Goal: Obtain resource: Download file/media

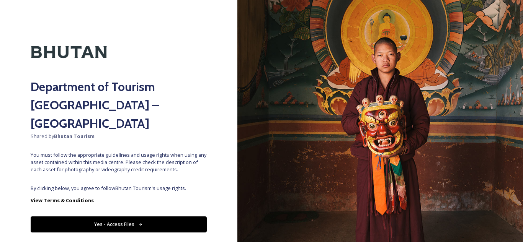
click at [124, 217] on button "Yes - Access Files" at bounding box center [119, 225] width 176 height 16
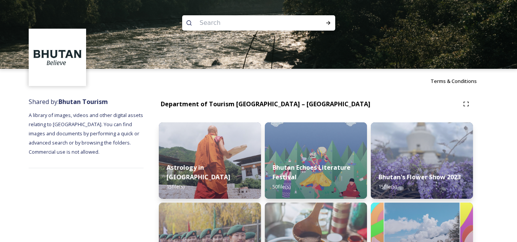
click at [260, 21] on input at bounding box center [248, 23] width 105 height 17
type input "phobjikha valley"
click at [260, 21] on input at bounding box center [281, 23] width 80 height 17
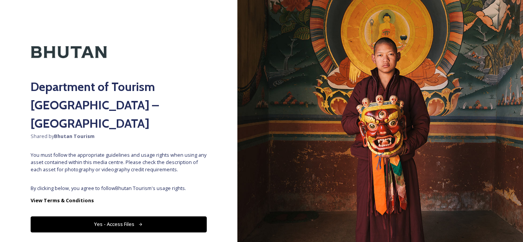
click at [114, 217] on button "Yes - Access Files" at bounding box center [119, 225] width 176 height 16
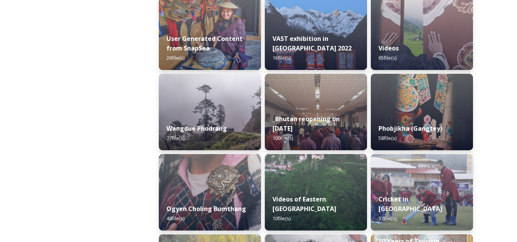
scroll to position [1097, 0]
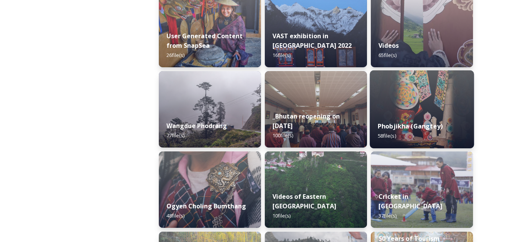
click at [404, 127] on strong "Phobjikha (Gangtey)" at bounding box center [410, 126] width 65 height 8
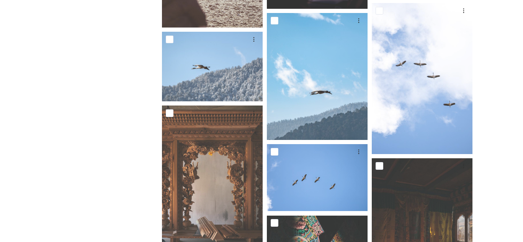
scroll to position [1331, 0]
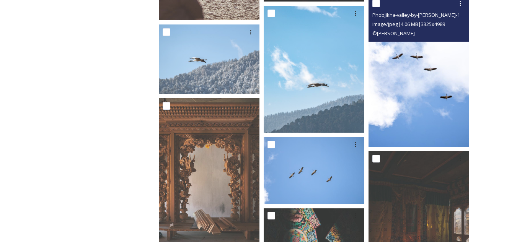
click at [445, 111] on img at bounding box center [419, 71] width 101 height 151
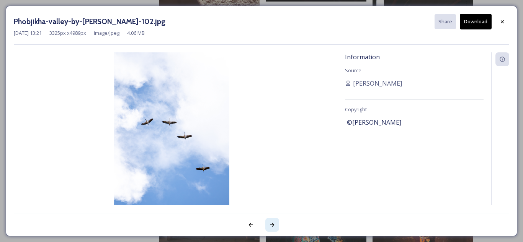
click at [274, 226] on icon at bounding box center [272, 225] width 6 height 6
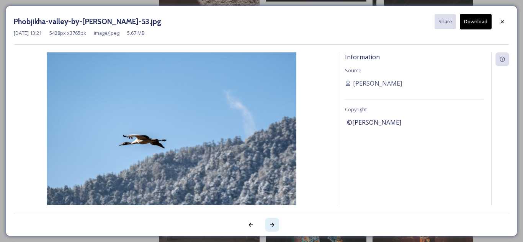
click at [274, 226] on icon at bounding box center [272, 225] width 6 height 6
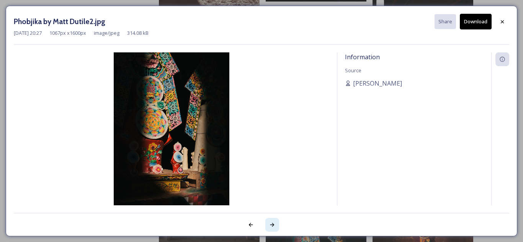
click at [274, 226] on icon at bounding box center [272, 225] width 6 height 6
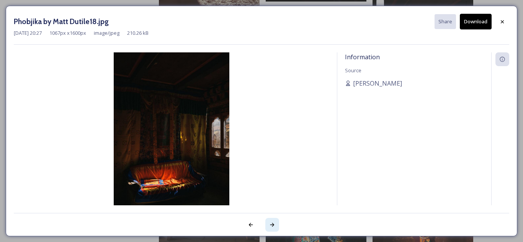
click at [274, 226] on icon at bounding box center [272, 225] width 6 height 6
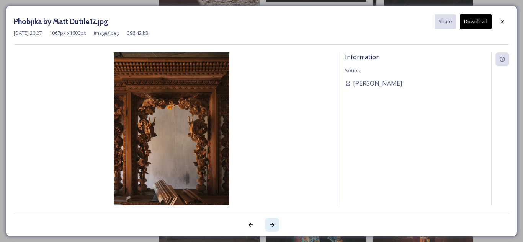
click at [274, 226] on icon at bounding box center [272, 225] width 6 height 6
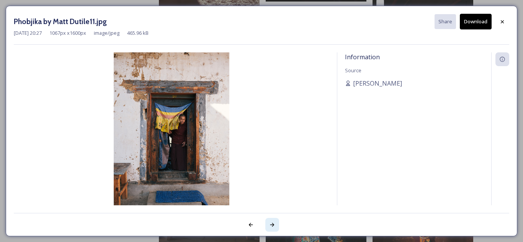
click at [274, 226] on icon at bounding box center [272, 225] width 6 height 6
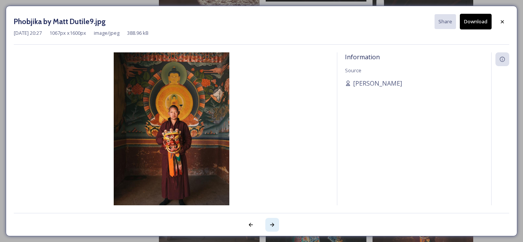
click at [274, 226] on icon at bounding box center [272, 225] width 6 height 6
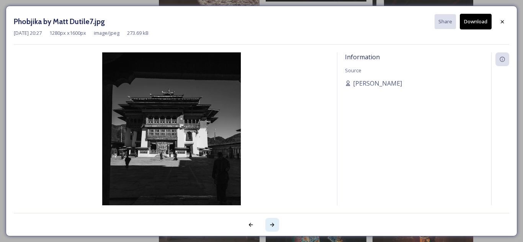
click at [274, 226] on icon at bounding box center [272, 225] width 6 height 6
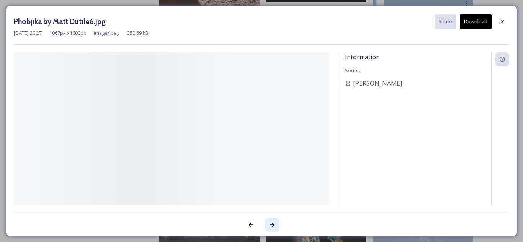
click at [274, 226] on icon at bounding box center [272, 225] width 6 height 6
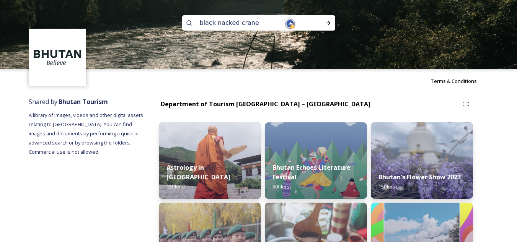
type input "black nacked crane"
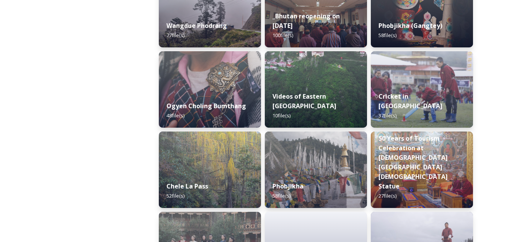
scroll to position [1281, 0]
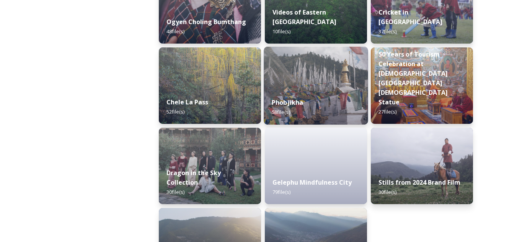
click at [321, 104] on div "Phobjikha 58 file(s)" at bounding box center [316, 107] width 104 height 35
